Goal: Task Accomplishment & Management: Use online tool/utility

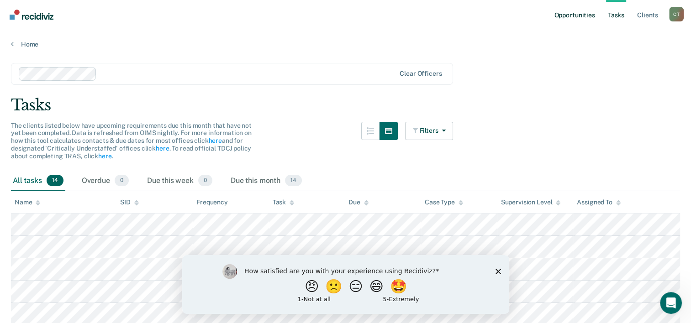
click at [581, 16] on link "Opportunities" at bounding box center [574, 14] width 44 height 29
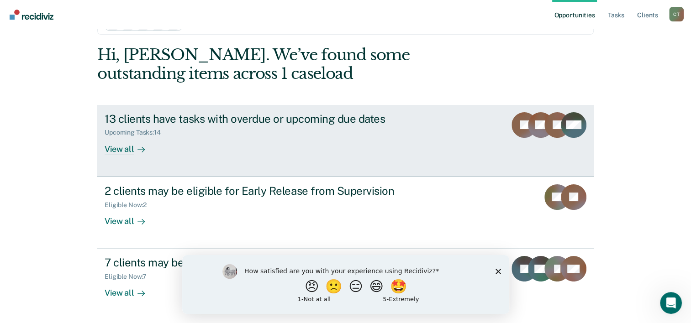
scroll to position [64, 0]
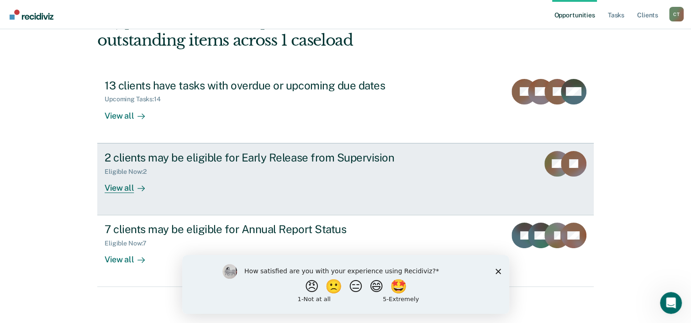
click at [216, 153] on div "2 clients may be eligible for Early Release from Supervision" at bounding box center [265, 157] width 321 height 13
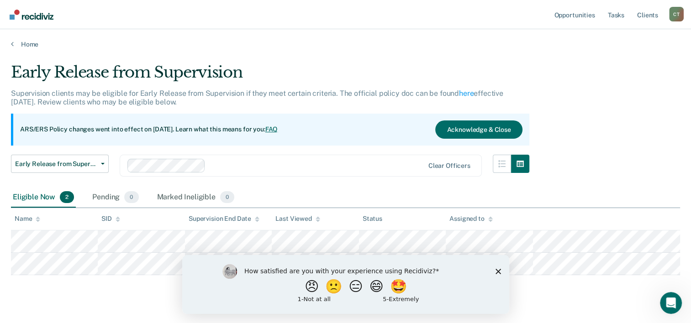
scroll to position [16, 0]
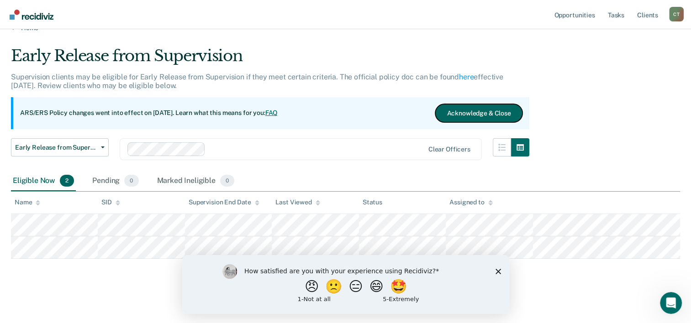
click at [481, 111] on button "Acknowledge & Close" at bounding box center [478, 113] width 87 height 18
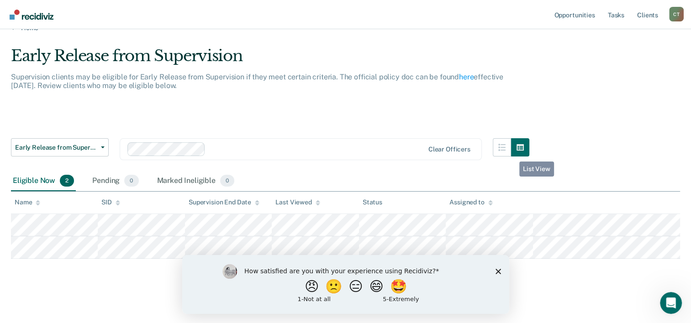
scroll to position [0, 0]
